Goal: Task Accomplishment & Management: Manage account settings

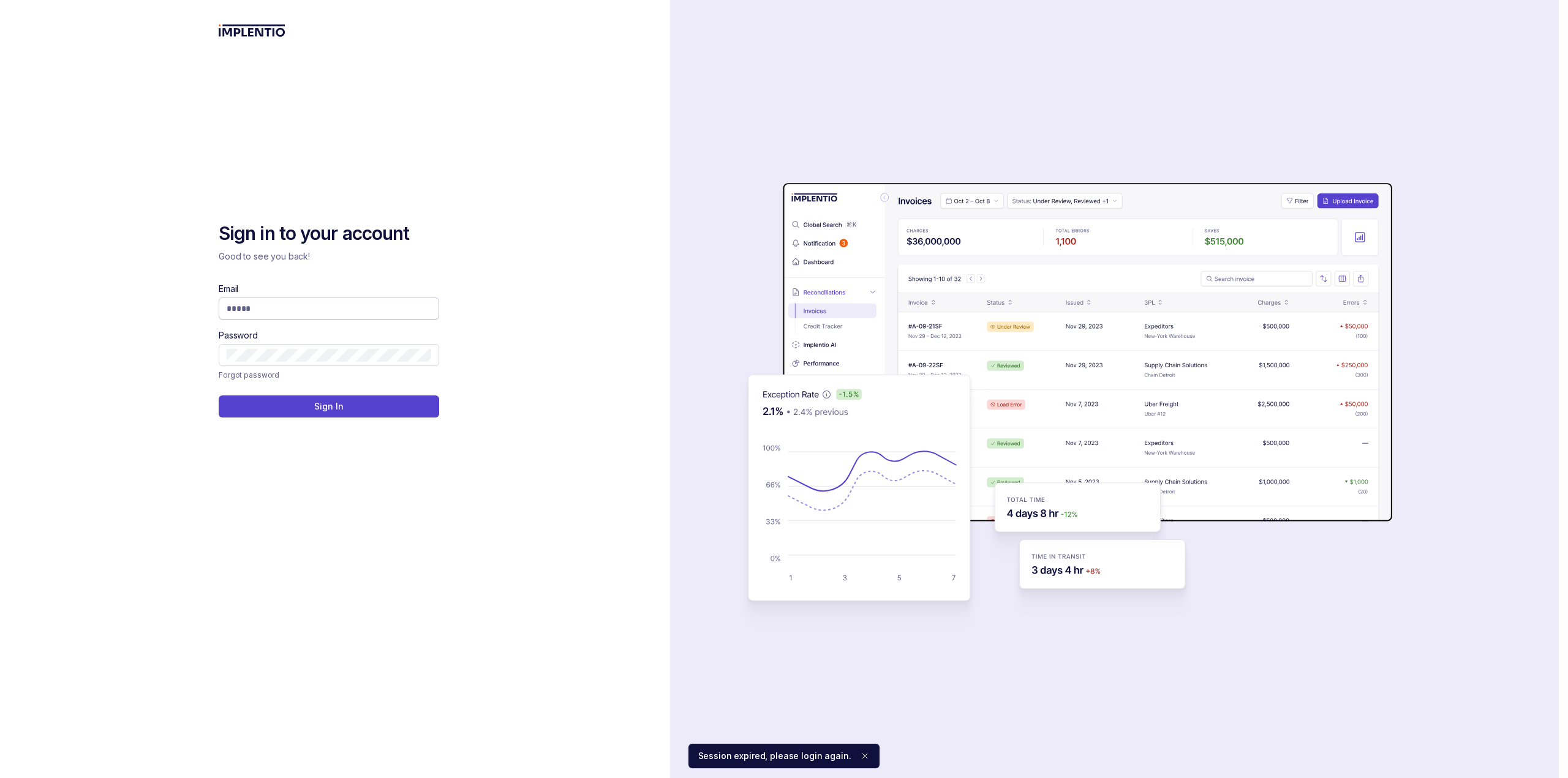
click at [239, 306] on input "Email" at bounding box center [329, 308] width 205 height 12
type input "**********"
